Goal: Complete application form

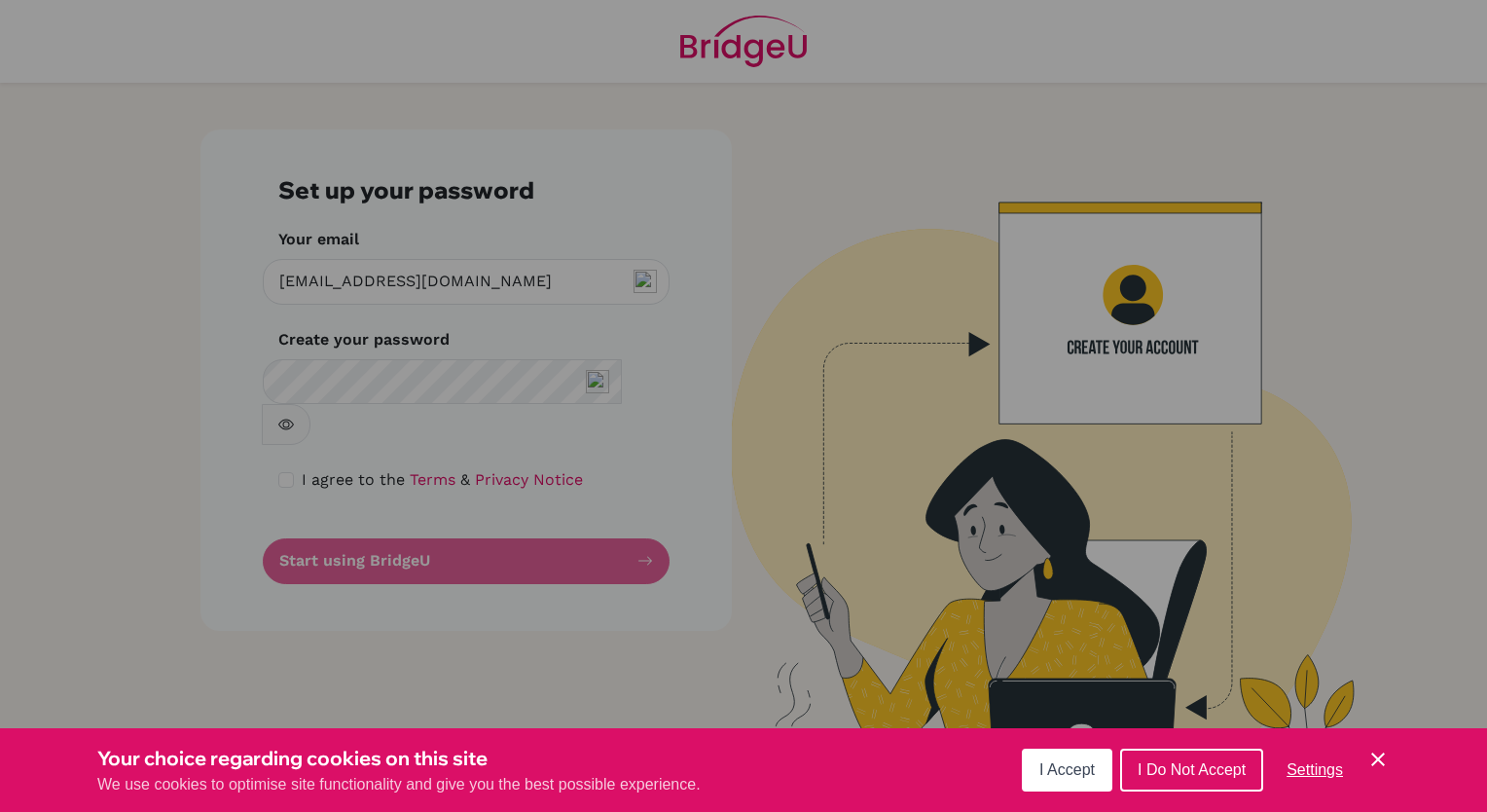
click at [1080, 766] on span "I Accept" at bounding box center [1066, 769] width 56 height 17
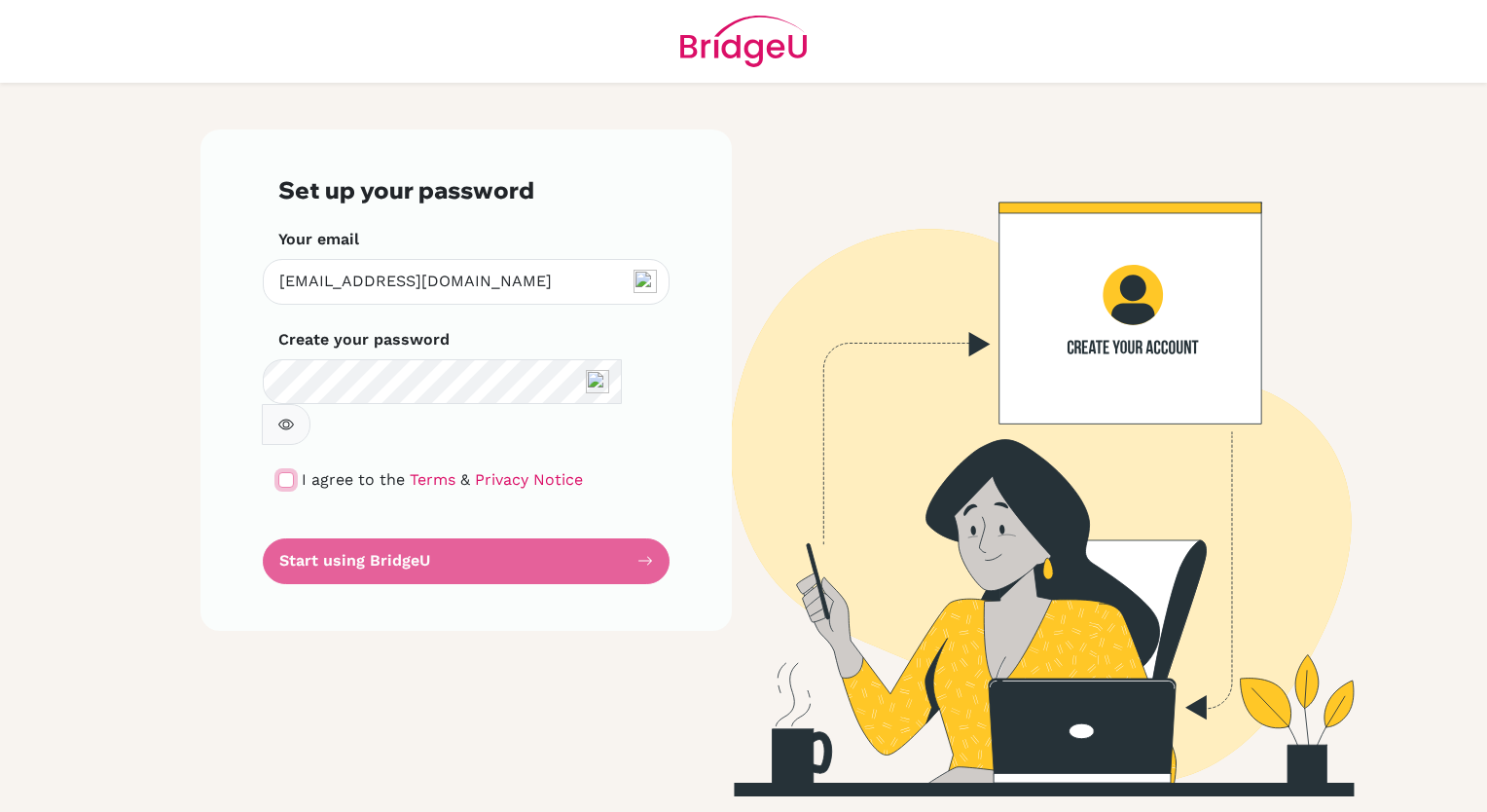
click at [283, 472] on input "checkbox" at bounding box center [286, 479] width 16 height 16
checkbox input "true"
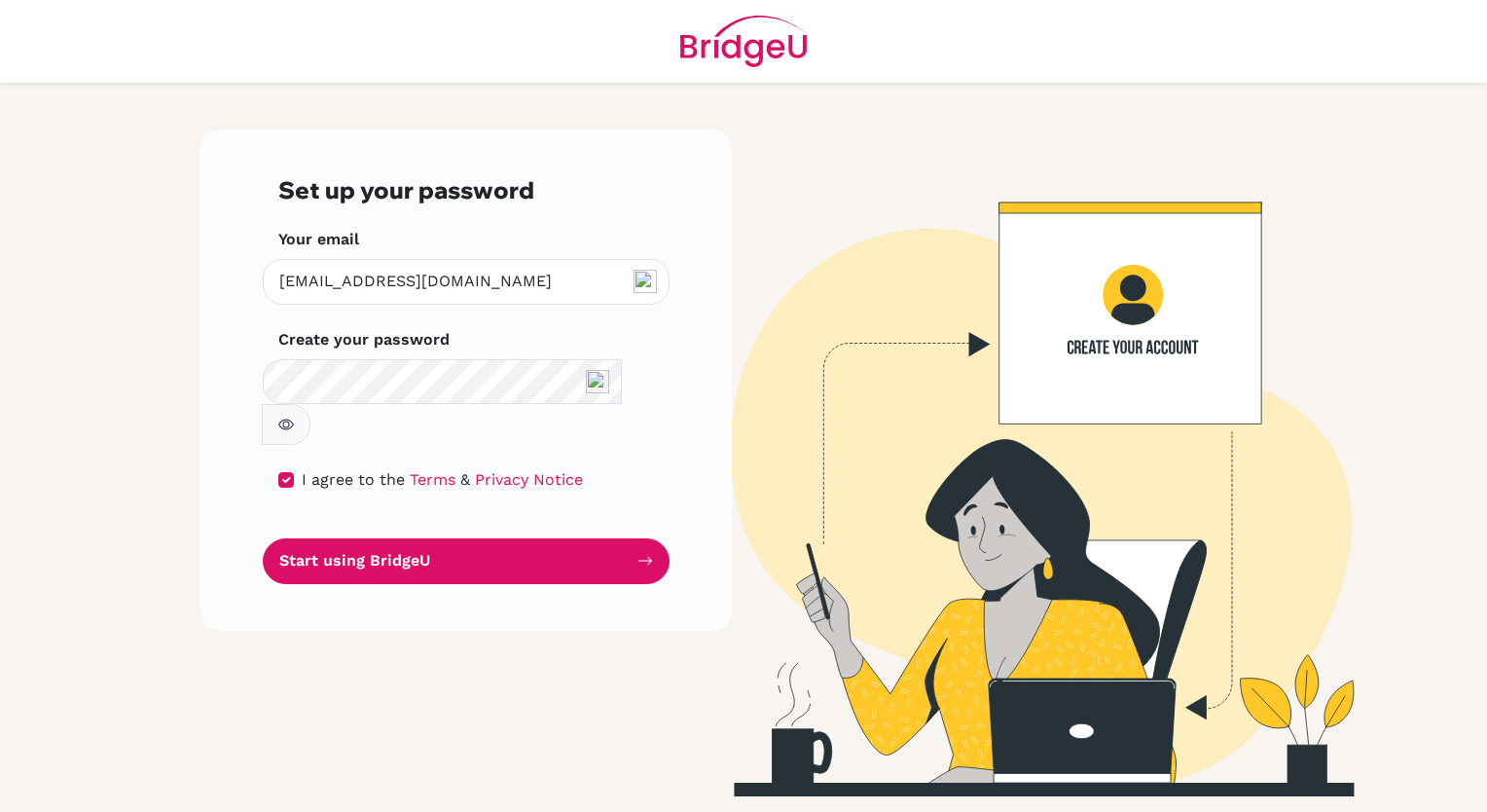
click at [381, 538] on button "Start using BridgeU" at bounding box center [467, 561] width 407 height 46
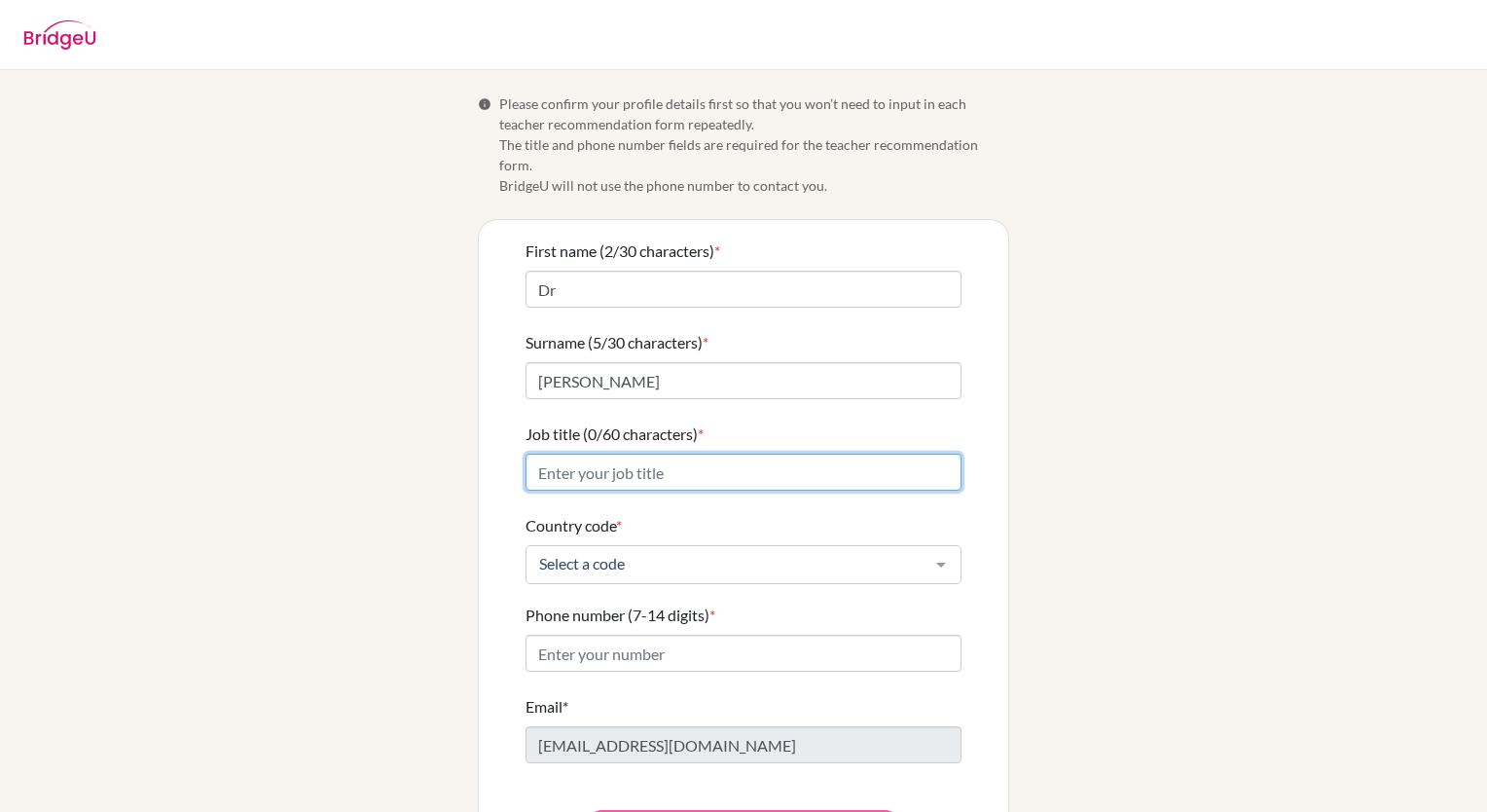
click at [738, 453] on input "Job title (0/60 characters) *" at bounding box center [744, 472] width 436 height 37
type input "Lecturer"
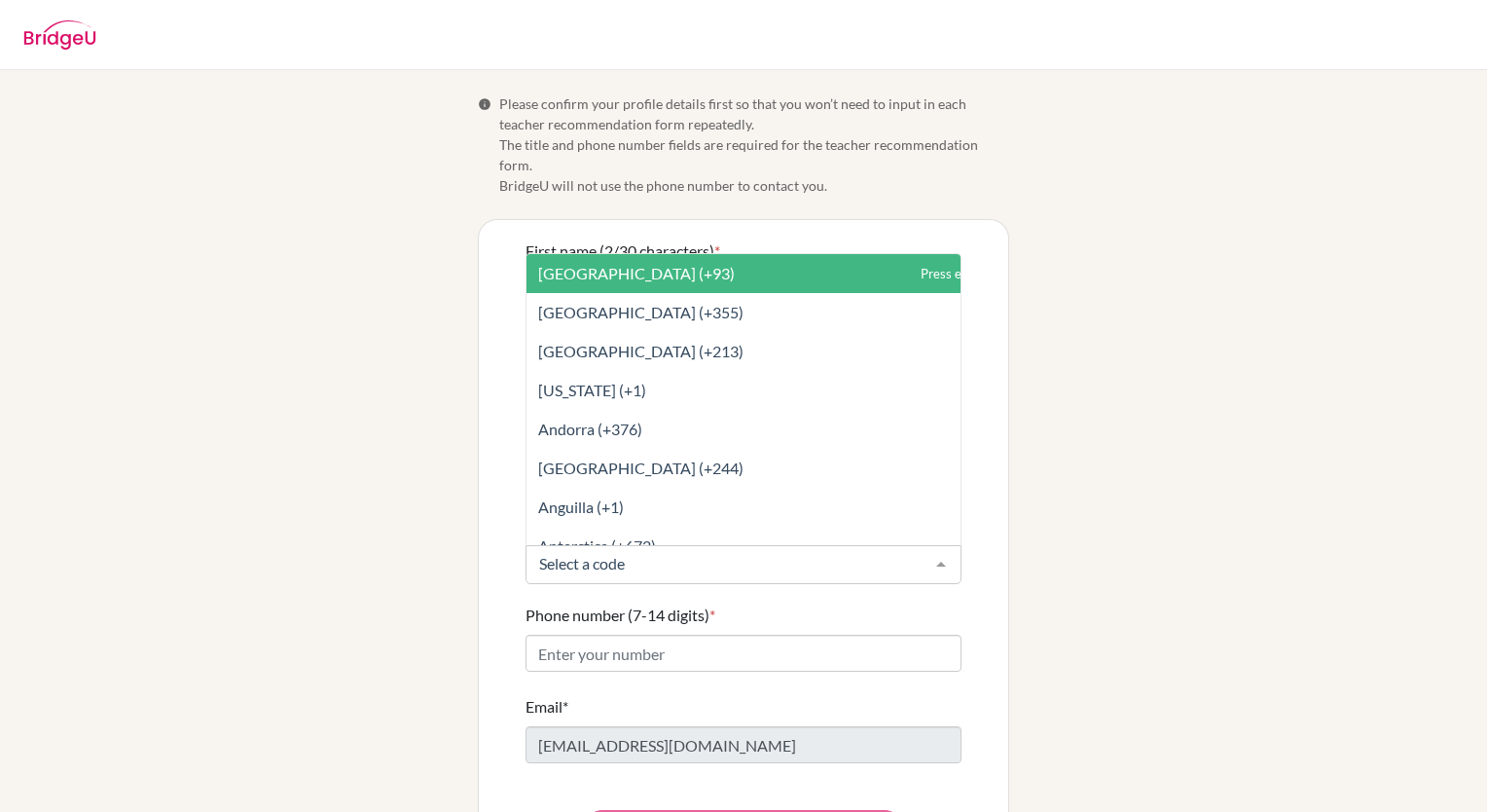
click at [927, 546] on div at bounding box center [941, 564] width 39 height 37
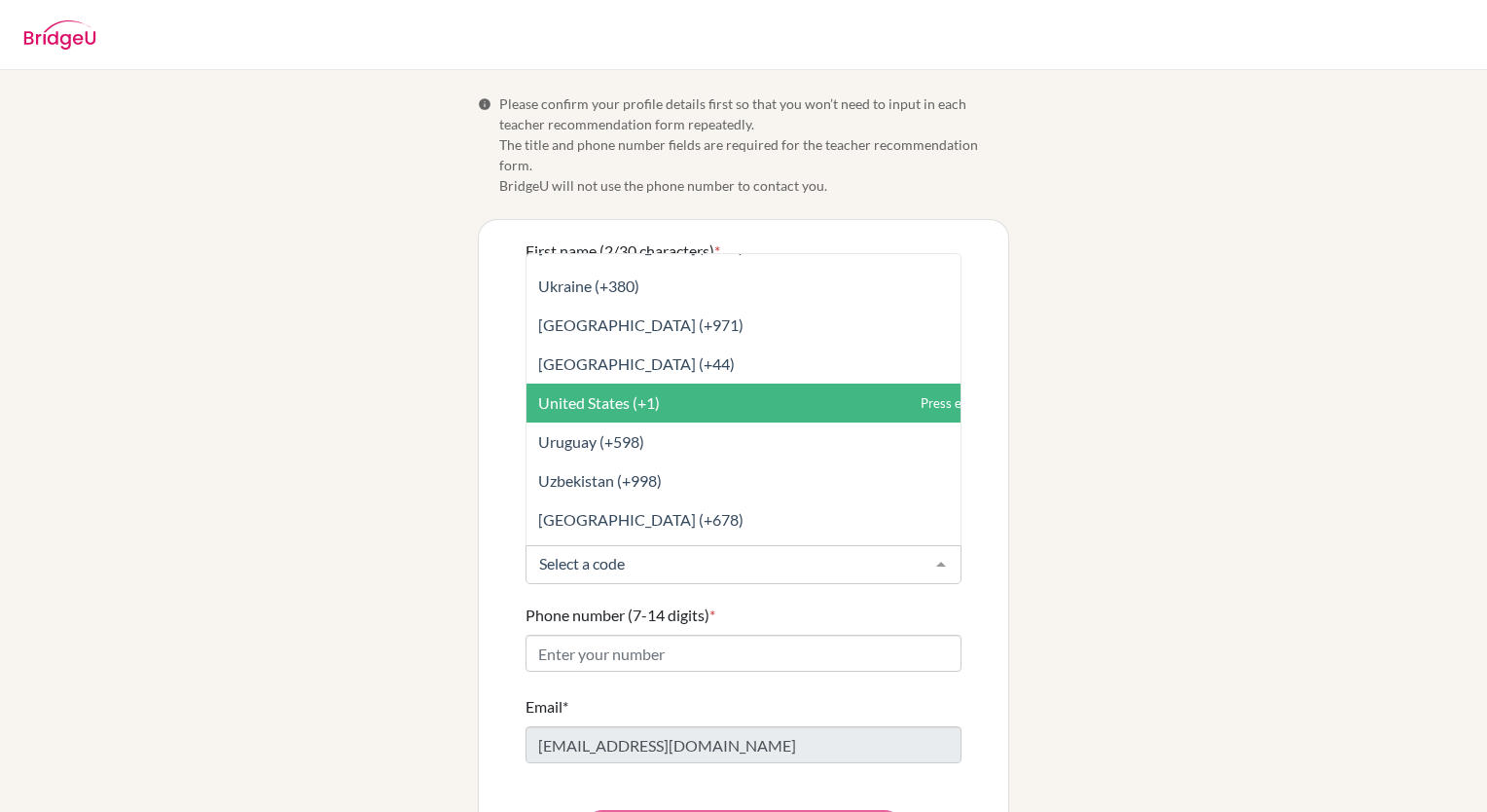
scroll to position [8855, 0]
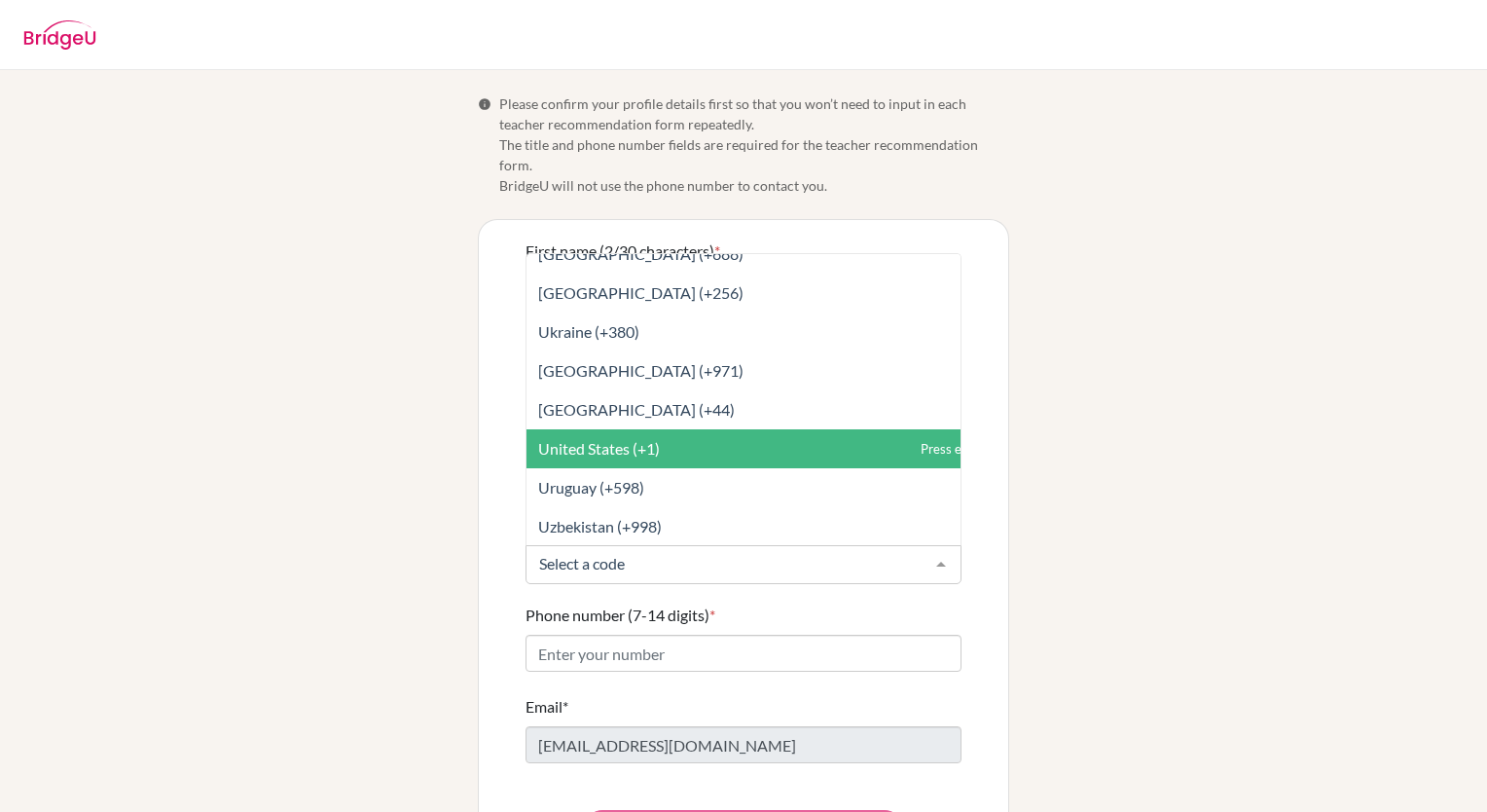
click at [616, 439] on span "United States (+1)" at bounding box center [599, 448] width 121 height 19
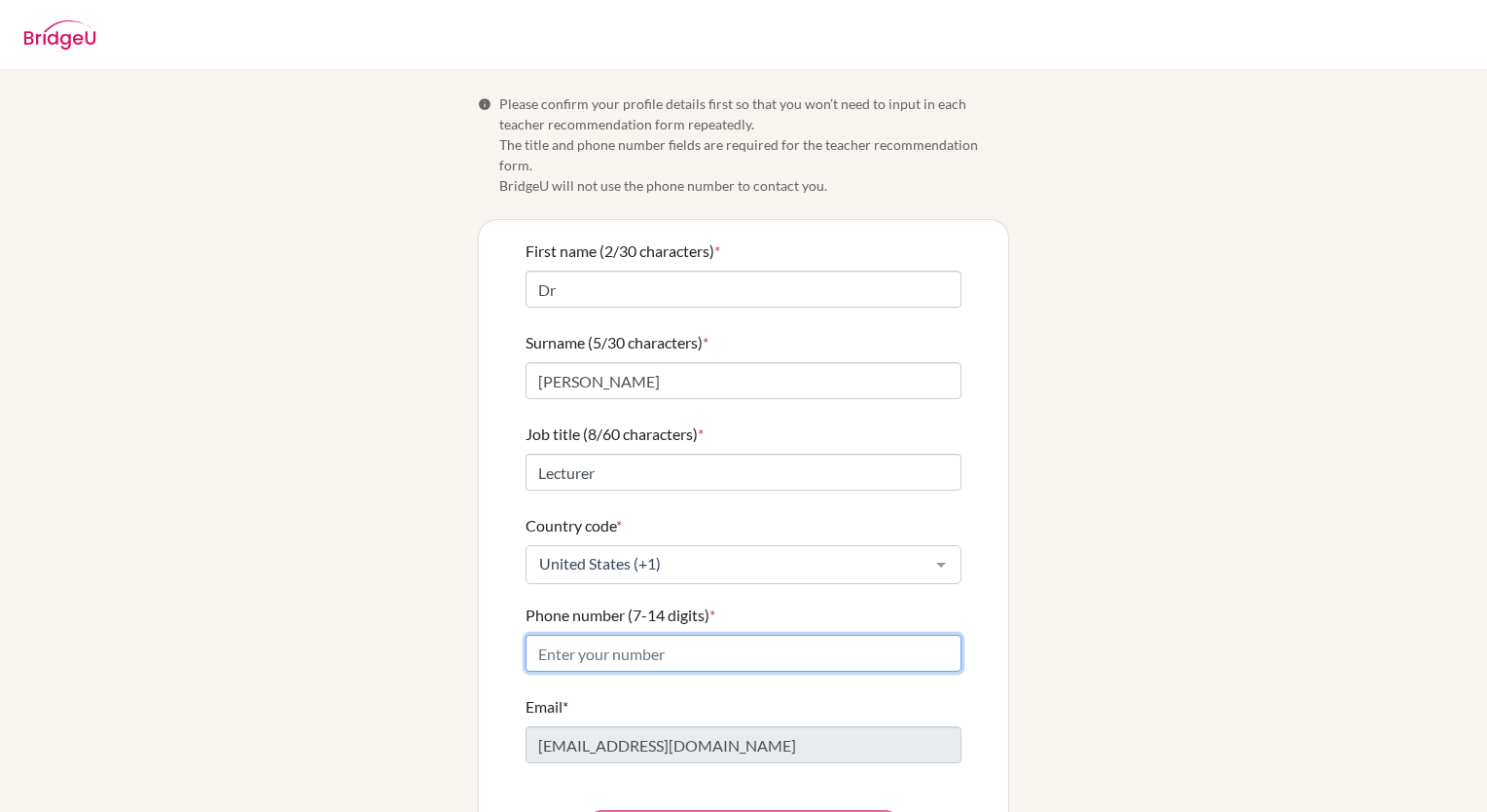
click at [624, 634] on input "Phone number (7-14 digits) *" at bounding box center [744, 653] width 436 height 37
type input "5102054839"
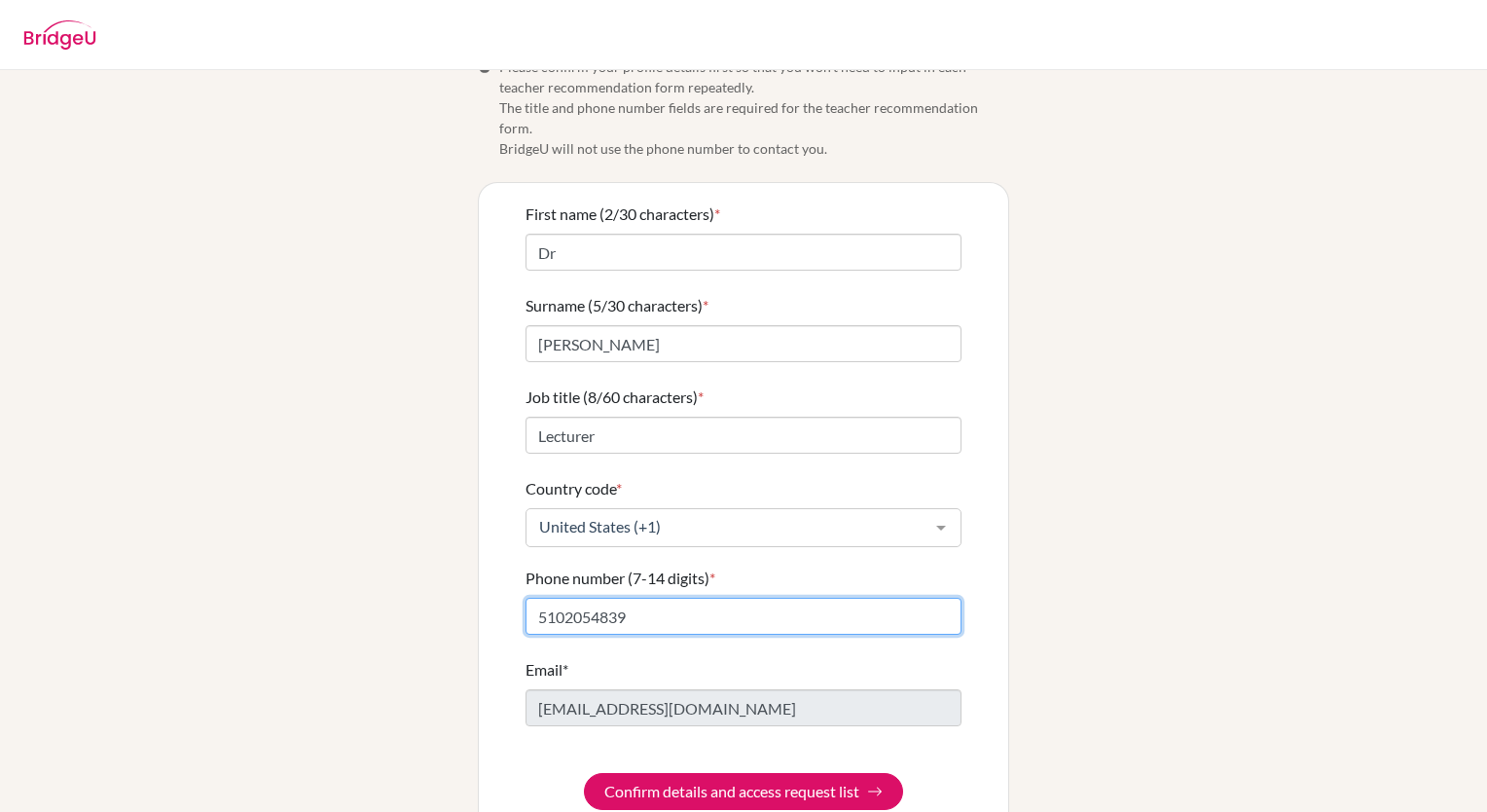
scroll to position [58, 0]
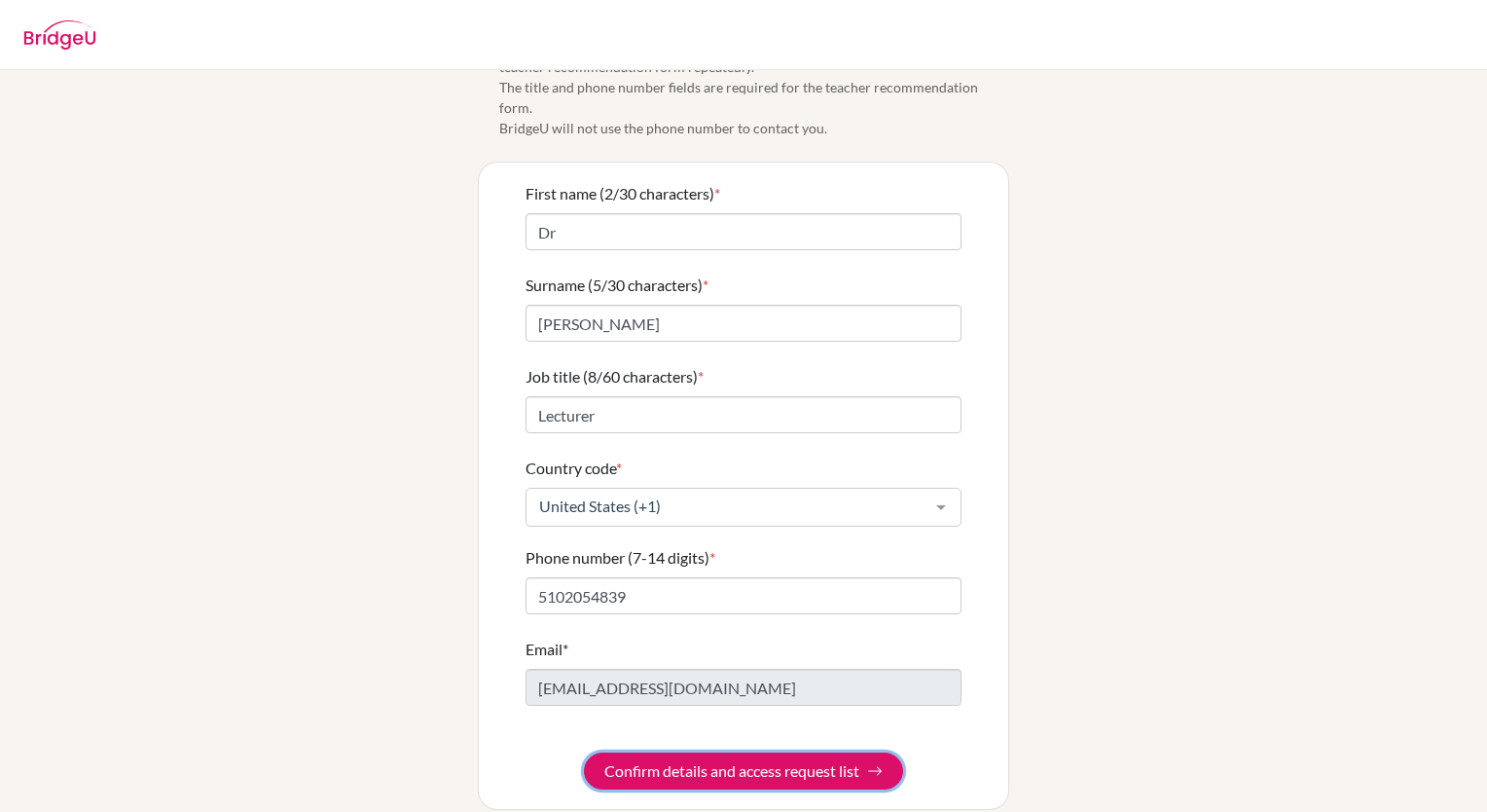
click at [743, 752] on button "Confirm details and access request list" at bounding box center [744, 771] width 319 height 37
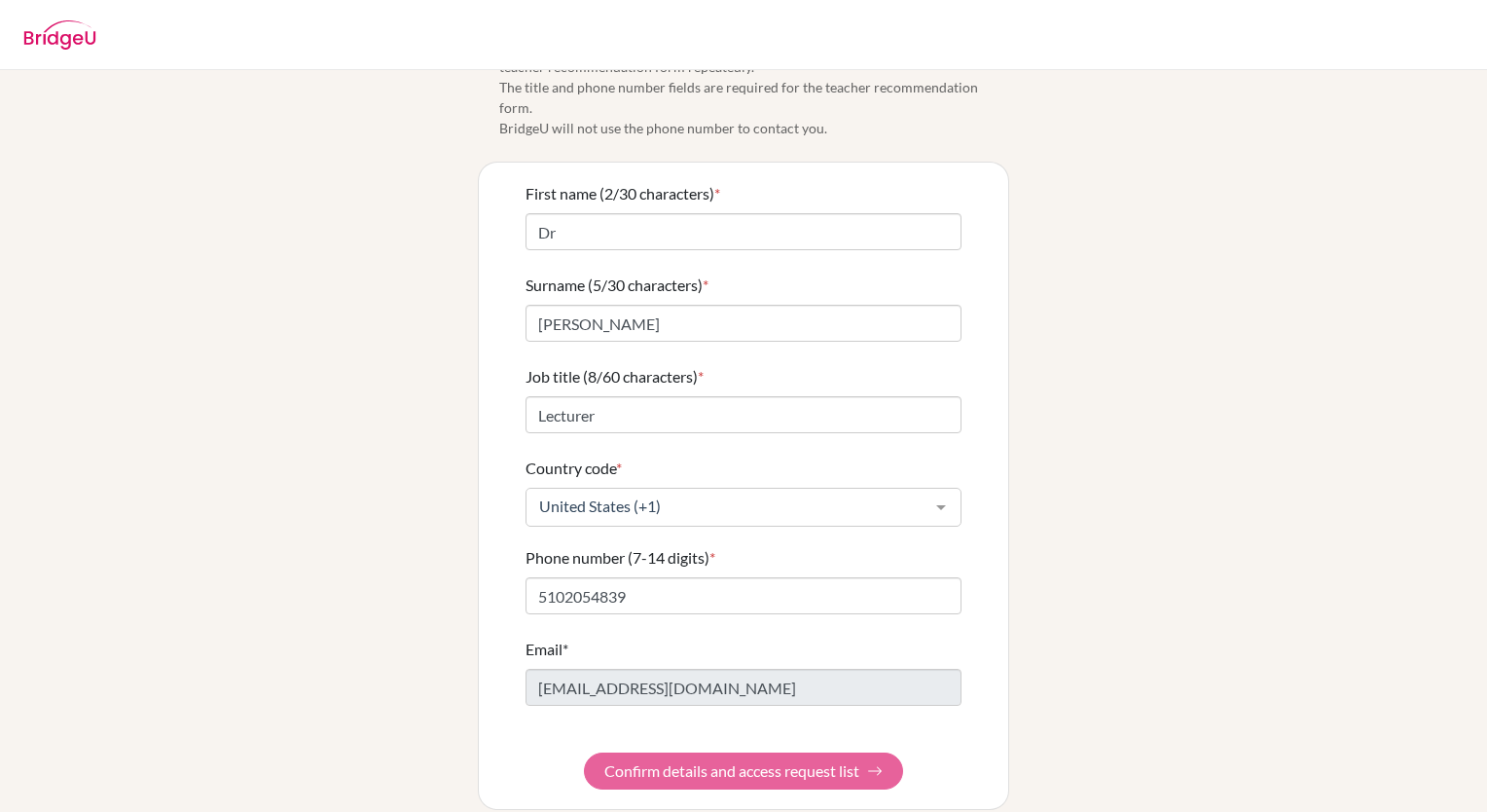
scroll to position [0, 0]
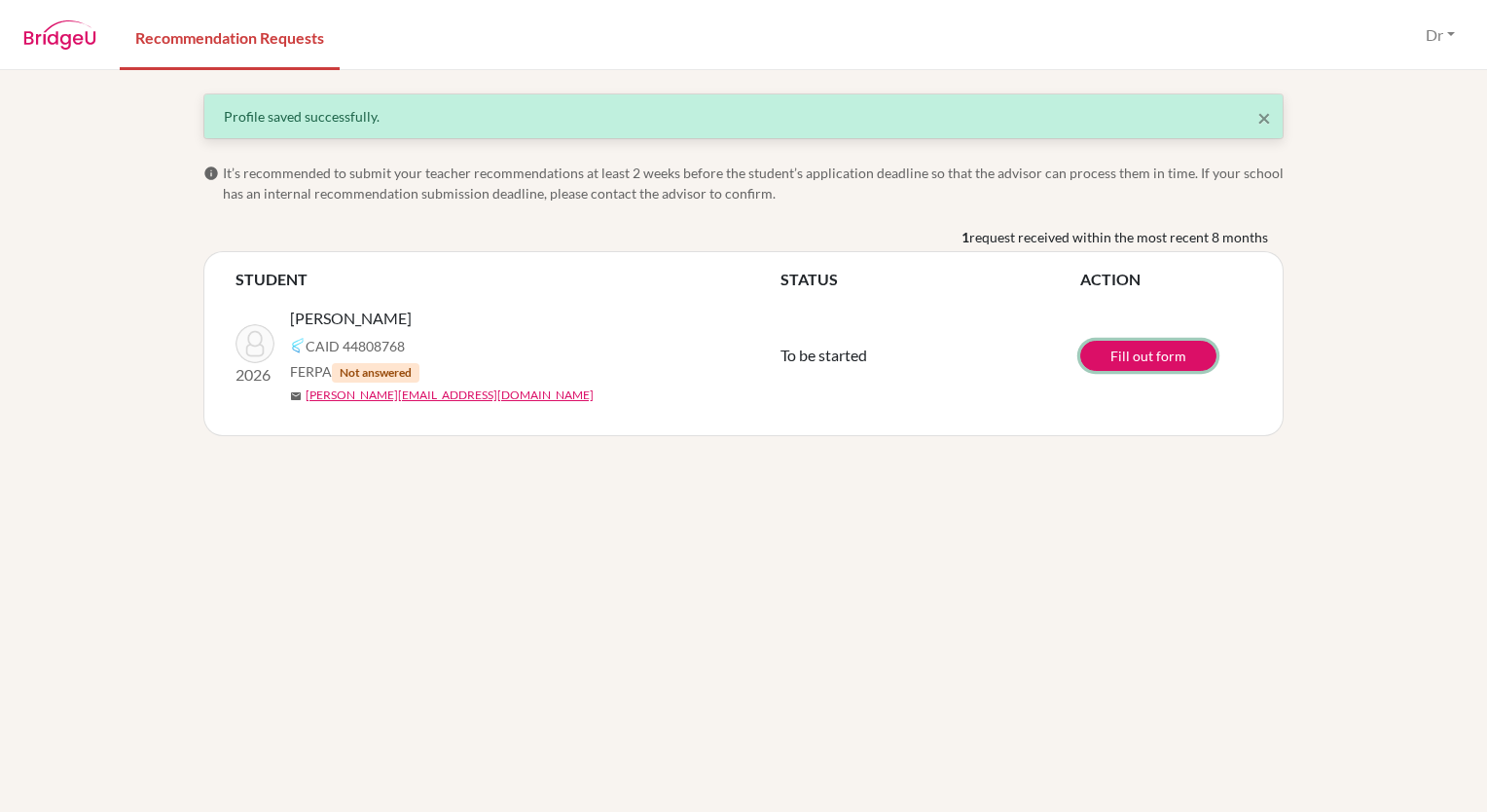
click at [1138, 355] on link "Fill out form" at bounding box center [1148, 355] width 136 height 30
